Goal: Information Seeking & Learning: Learn about a topic

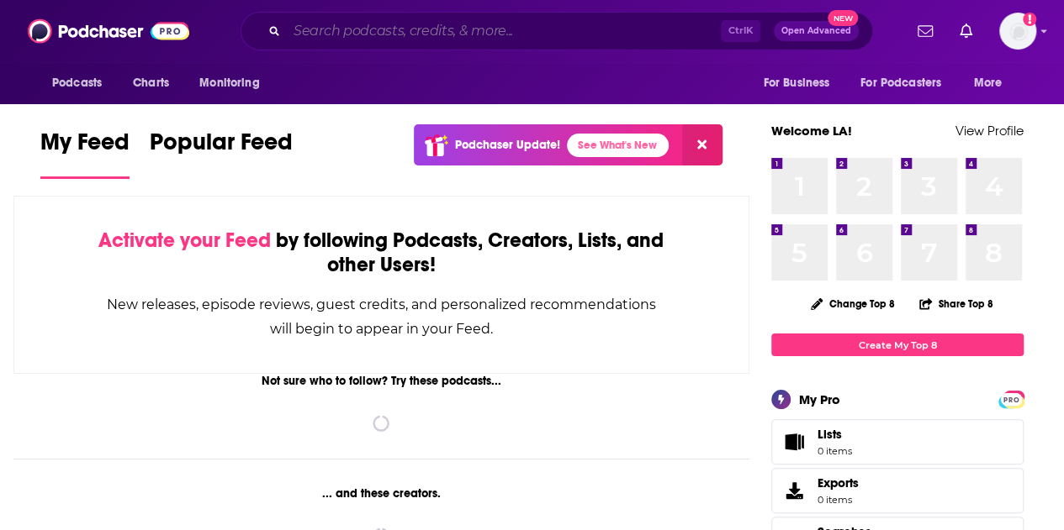
click at [353, 29] on input "Search podcasts, credits, & more..." at bounding box center [504, 31] width 434 height 27
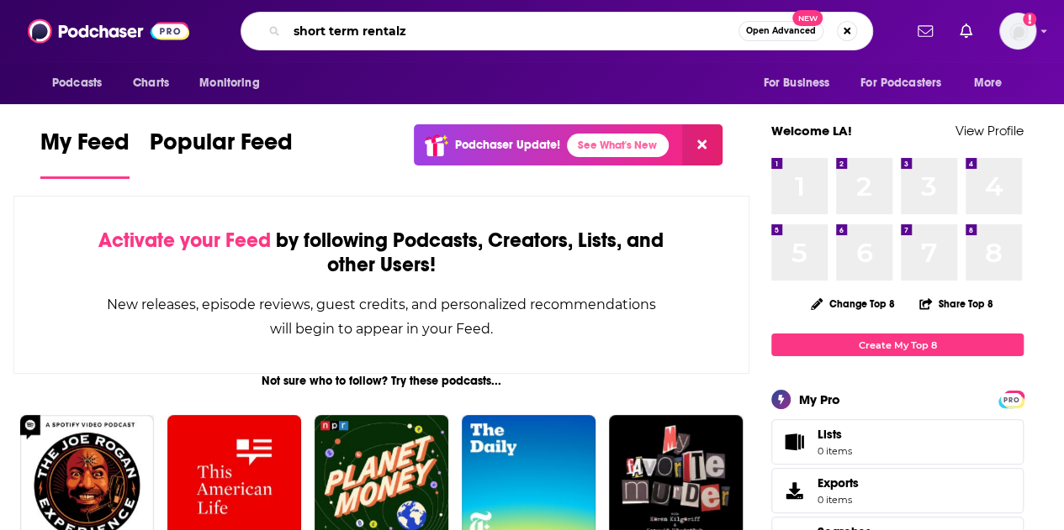
click at [425, 30] on input "short term rentalz" at bounding box center [512, 31] width 451 height 27
type input "short term rentalz"
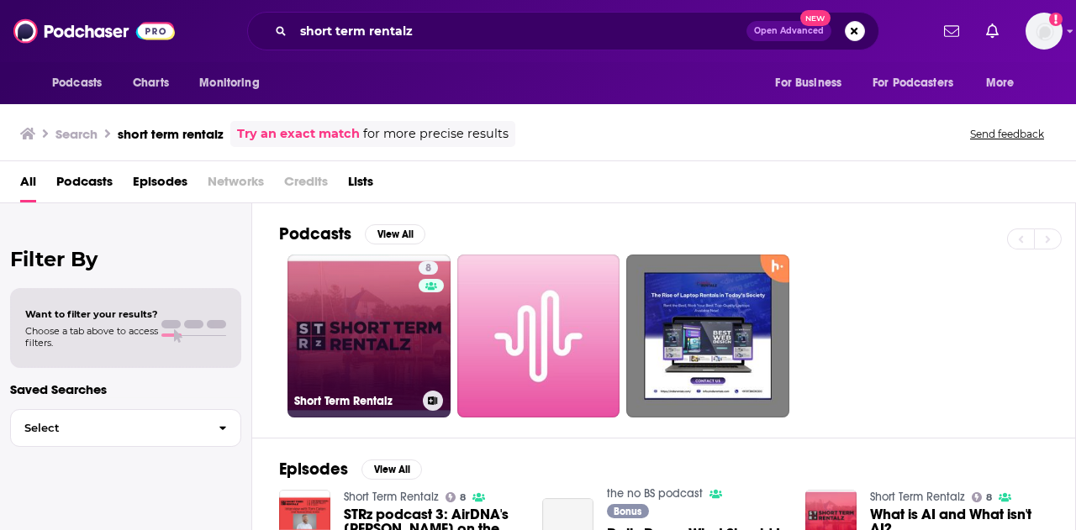
click at [363, 322] on link "8 Short Term Rentalz" at bounding box center [369, 336] width 163 height 163
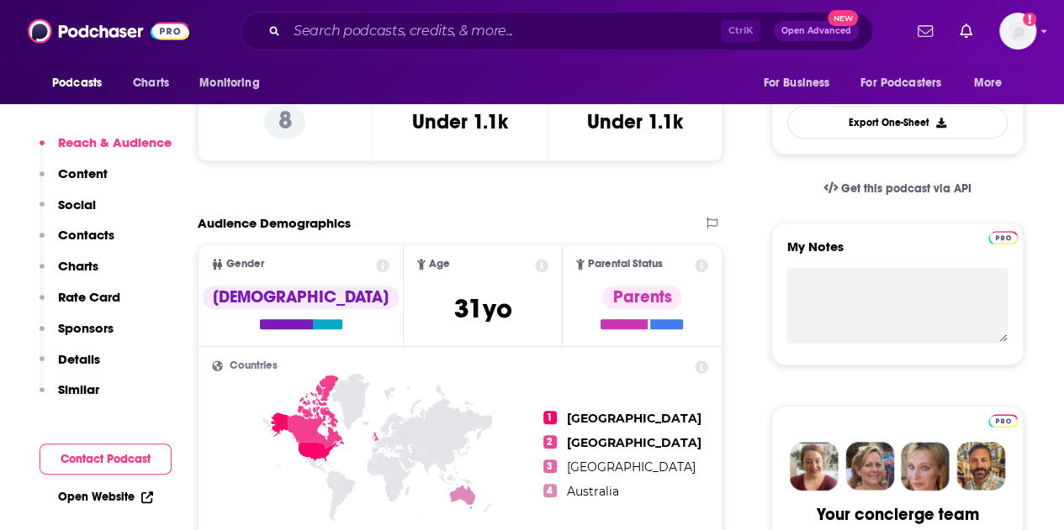
scroll to position [673, 0]
